Goal: Navigation & Orientation: Go to known website

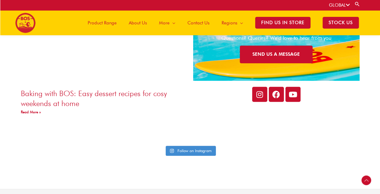
scroll to position [1493, 0]
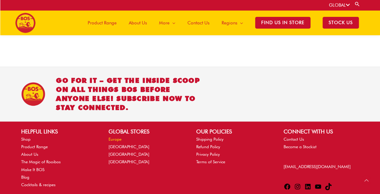
click at [117, 137] on link "Europe" at bounding box center [114, 139] width 13 height 5
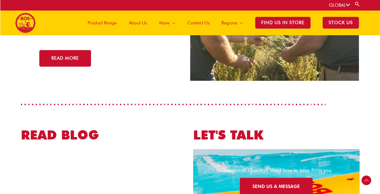
scroll to position [1242, 0]
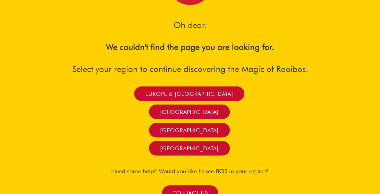
scroll to position [53, 0]
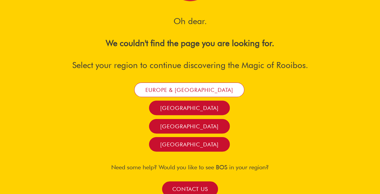
click at [191, 90] on link "Europe & UK" at bounding box center [189, 90] width 110 height 14
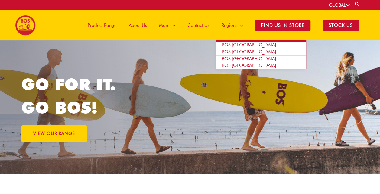
click at [234, 46] on span "BOS [GEOGRAPHIC_DATA]" at bounding box center [249, 44] width 54 height 5
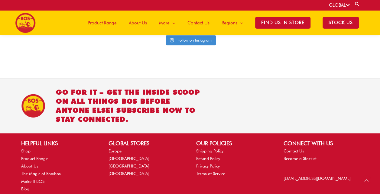
scroll to position [1502, 0]
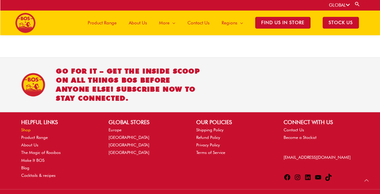
click at [25, 128] on link "Shop" at bounding box center [25, 130] width 9 height 5
click at [111, 135] on link "France" at bounding box center [128, 137] width 41 height 5
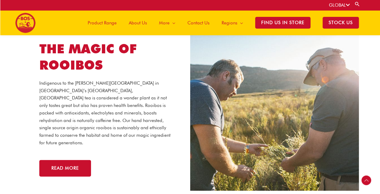
scroll to position [1127, 0]
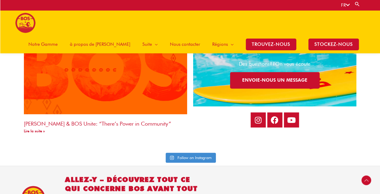
scroll to position [1319, 0]
